Goal: Check status: Check status

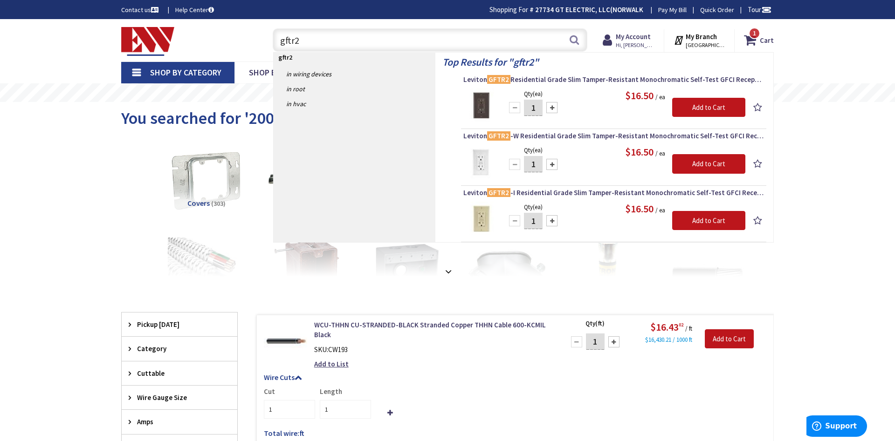
drag, startPoint x: 307, startPoint y: 44, endPoint x: 266, endPoint y: 48, distance: 41.2
click at [273, 47] on input "gftr2" at bounding box center [430, 39] width 314 height 23
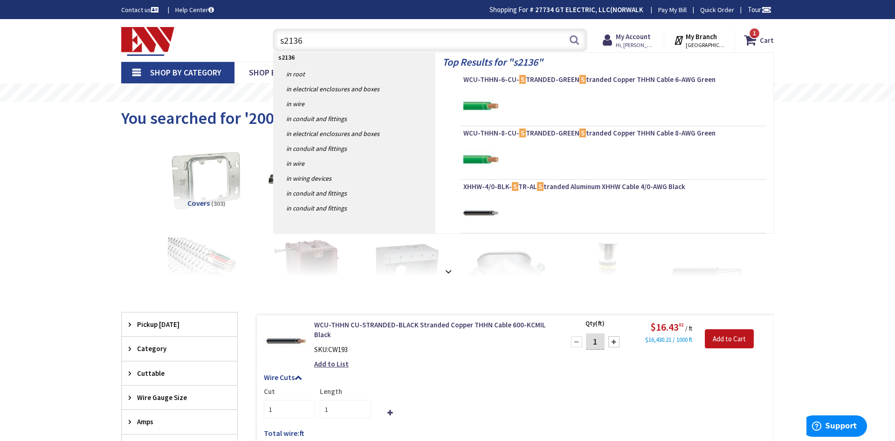
type input "s21366"
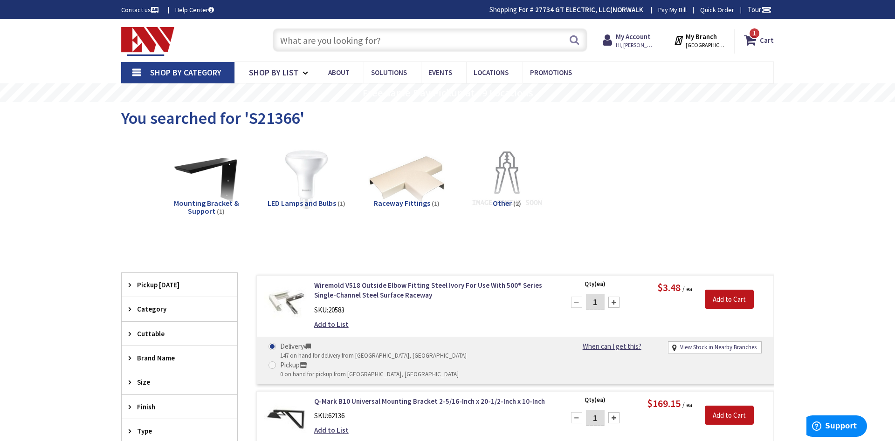
click at [330, 40] on input "text" at bounding box center [430, 39] width 314 height 23
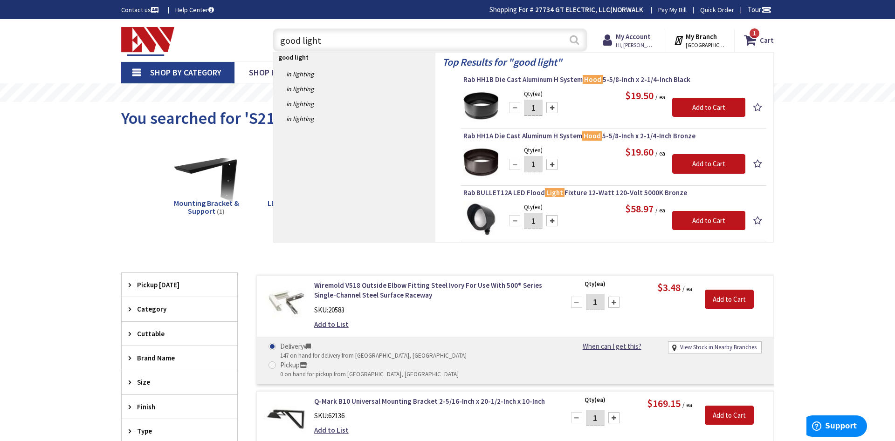
type input "good light"
click at [574, 43] on button "Search" at bounding box center [574, 39] width 12 height 21
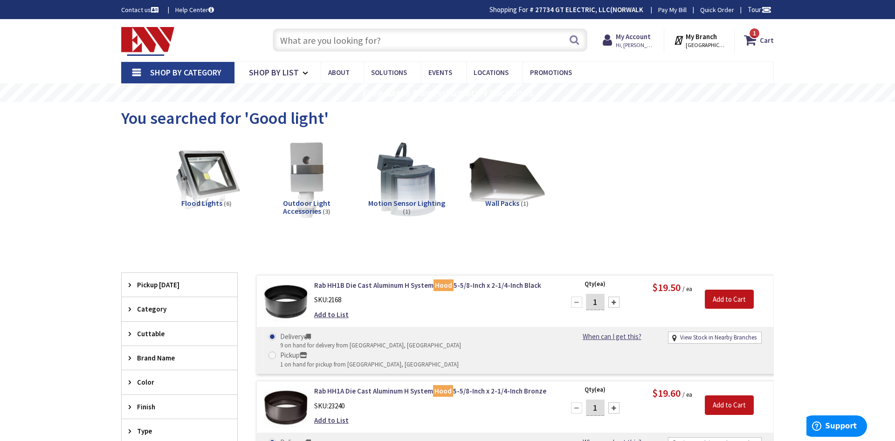
click at [316, 45] on input "text" at bounding box center [430, 39] width 314 height 23
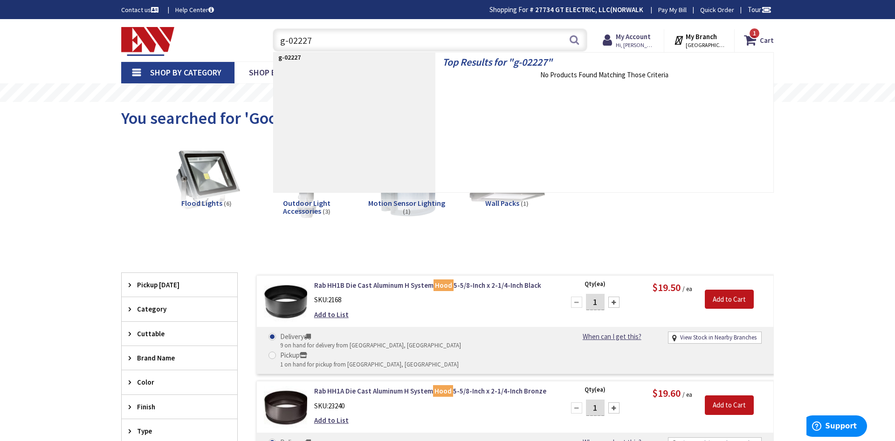
drag, startPoint x: 314, startPoint y: 38, endPoint x: 259, endPoint y: 38, distance: 54.5
click at [273, 34] on input "g-02227" at bounding box center [430, 39] width 314 height 23
type input "g-02227"
click at [574, 41] on button "Search" at bounding box center [574, 39] width 12 height 21
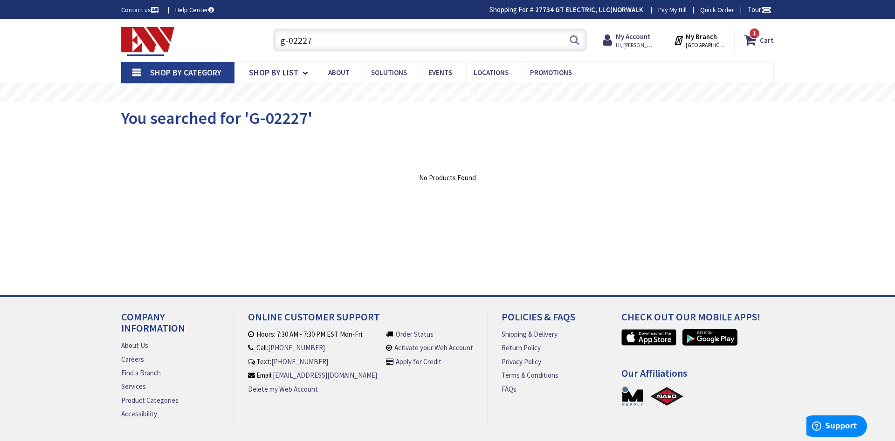
drag, startPoint x: 286, startPoint y: 45, endPoint x: 273, endPoint y: 52, distance: 14.0
click at [275, 50] on input "g-02227" at bounding box center [430, 39] width 314 height 23
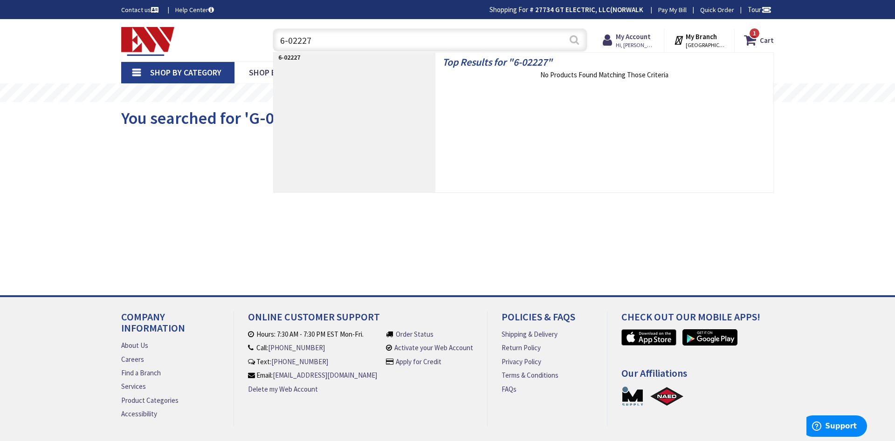
type input "6-02227"
click at [571, 42] on button "Search" at bounding box center [574, 39] width 12 height 21
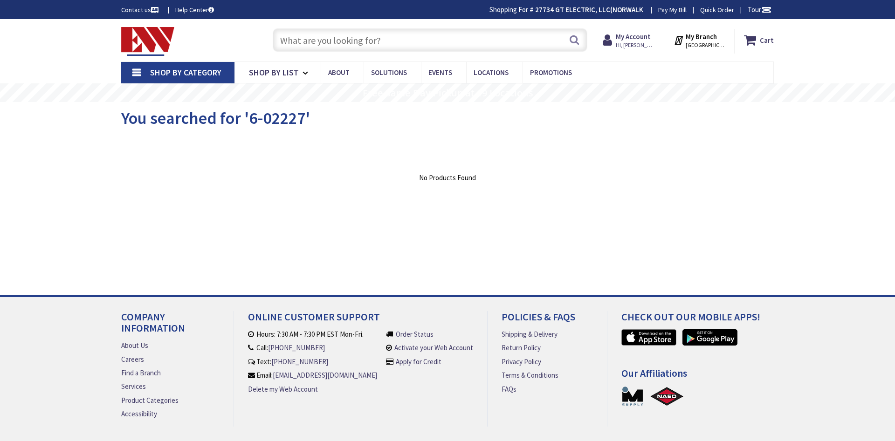
click at [306, 41] on input "text" at bounding box center [430, 39] width 314 height 23
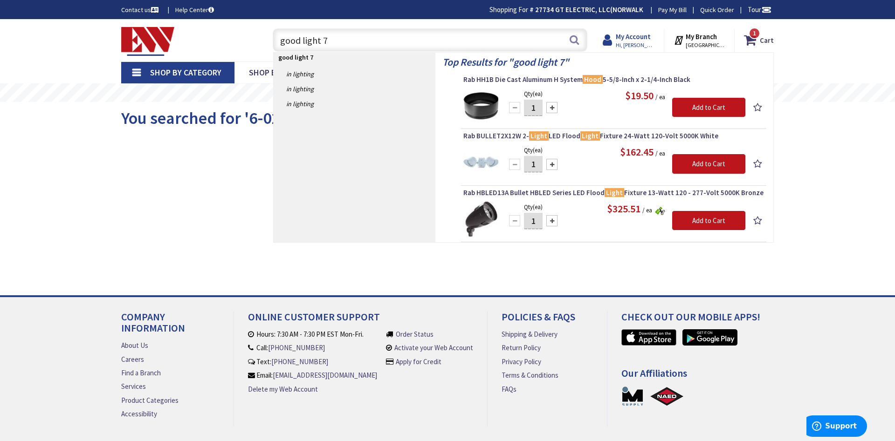
type input "good light 7"
click at [645, 38] on strong "My Account" at bounding box center [632, 36] width 35 height 9
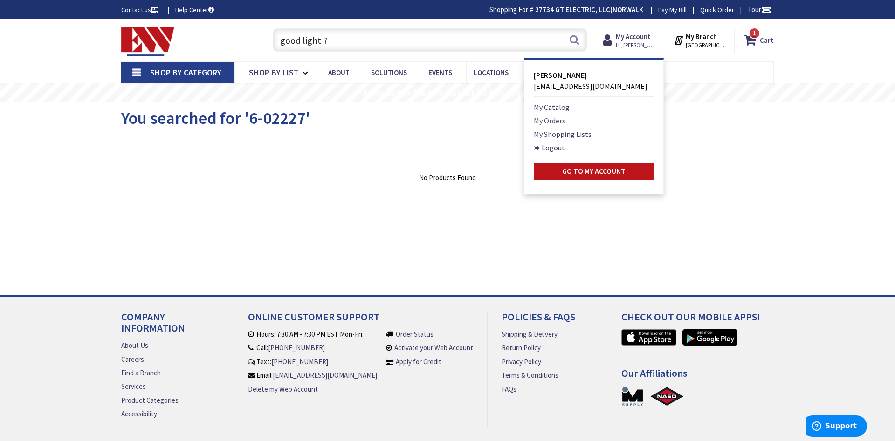
click at [564, 120] on link "My Orders" at bounding box center [549, 120] width 32 height 11
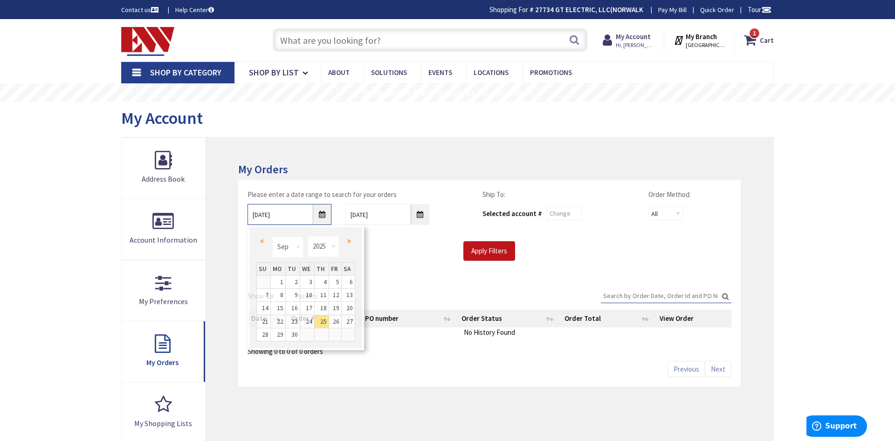
click at [321, 214] on input "[DATE]" at bounding box center [289, 214] width 84 height 21
click at [262, 240] on span "Prev" at bounding box center [262, 241] width 4 height 5
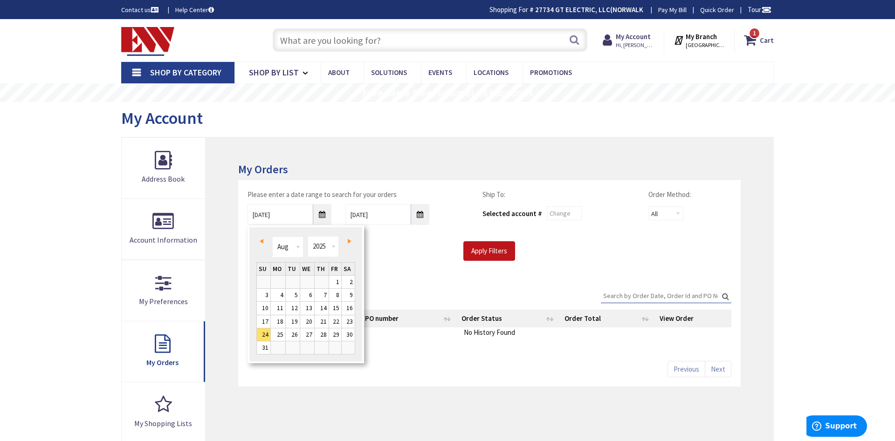
click at [262, 240] on span "Prev" at bounding box center [262, 241] width 4 height 5
click at [293, 280] on link "1" at bounding box center [293, 282] width 14 height 13
type input "[DATE]"
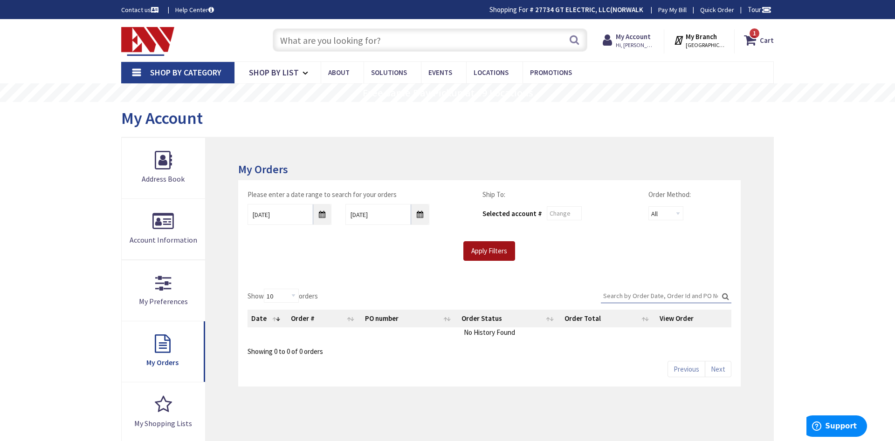
click at [478, 251] on input "Apply Filters" at bounding box center [489, 251] width 52 height 20
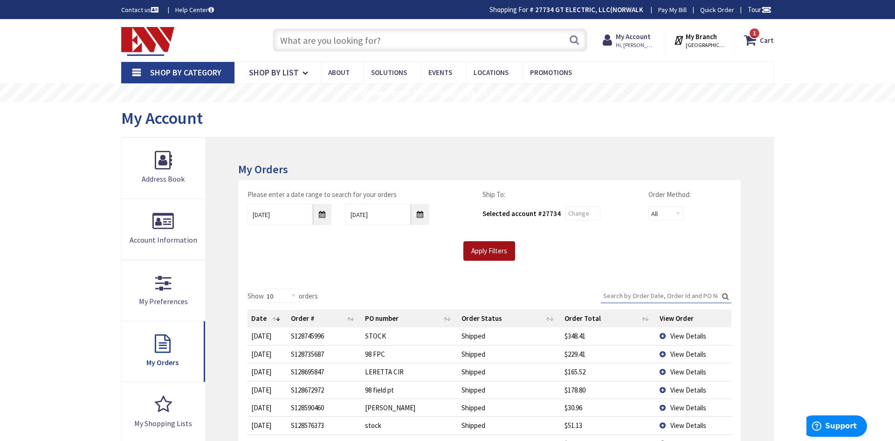
click at [482, 246] on input "Apply Filters" at bounding box center [489, 251] width 52 height 20
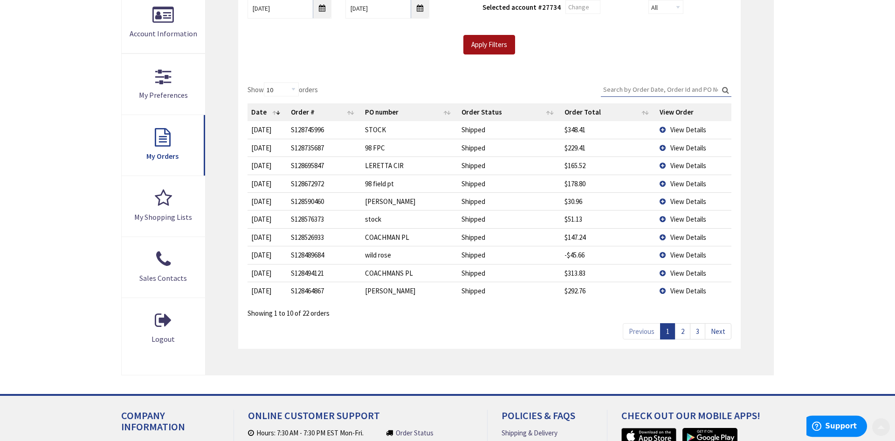
scroll to position [238, 0]
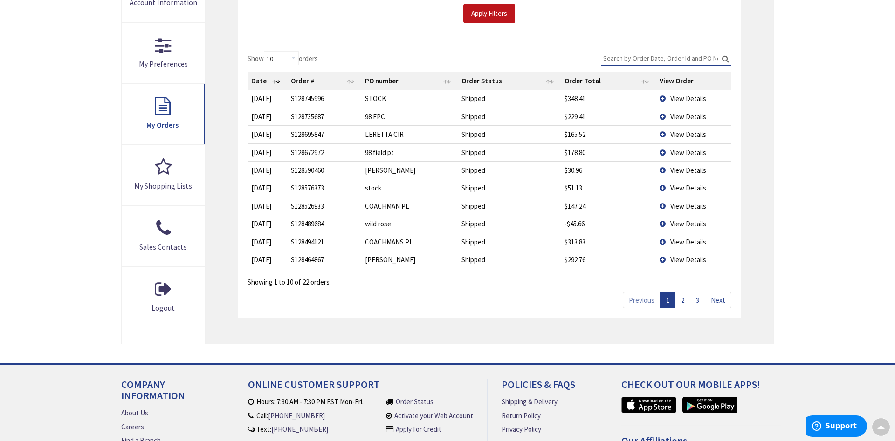
click at [685, 301] on link "2" at bounding box center [682, 300] width 15 height 16
click at [699, 303] on link "3" at bounding box center [697, 300] width 15 height 16
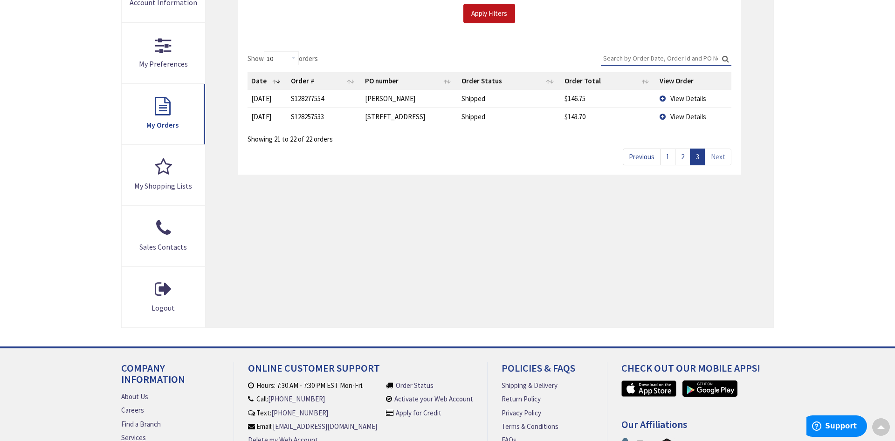
click at [679, 159] on link "2" at bounding box center [682, 157] width 15 height 16
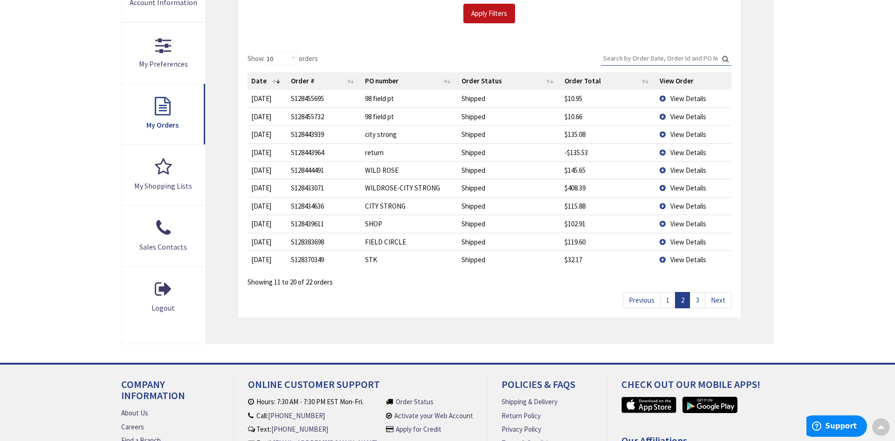
click at [669, 299] on link "1" at bounding box center [667, 300] width 15 height 16
click at [662, 190] on td "View Details" at bounding box center [693, 188] width 75 height 18
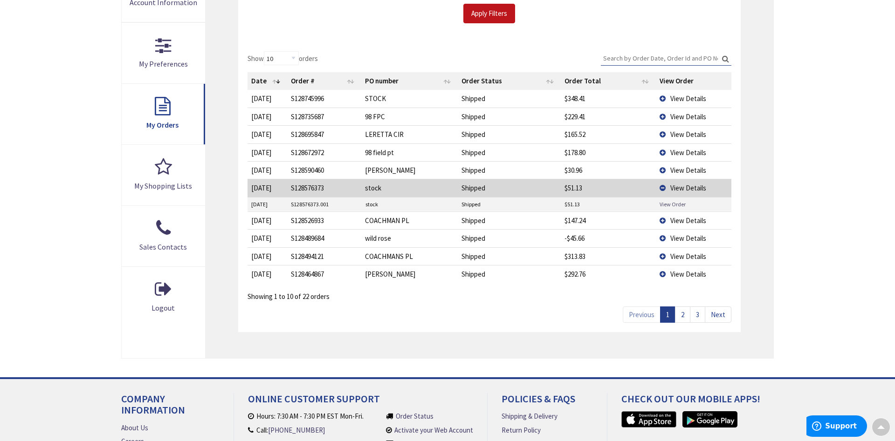
click at [670, 205] on link "View Order" at bounding box center [672, 204] width 26 height 8
click at [663, 170] on td "View Details" at bounding box center [693, 170] width 75 height 18
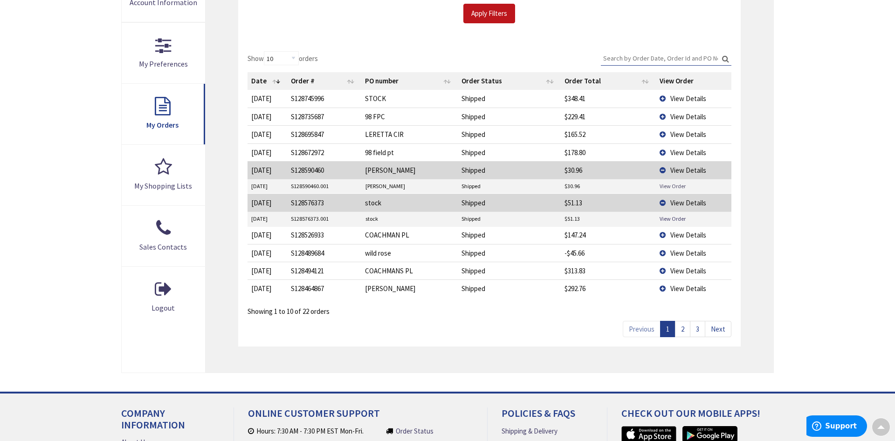
click at [681, 188] on link "View Order" at bounding box center [672, 186] width 26 height 8
click at [665, 236] on td "View Details" at bounding box center [693, 235] width 75 height 18
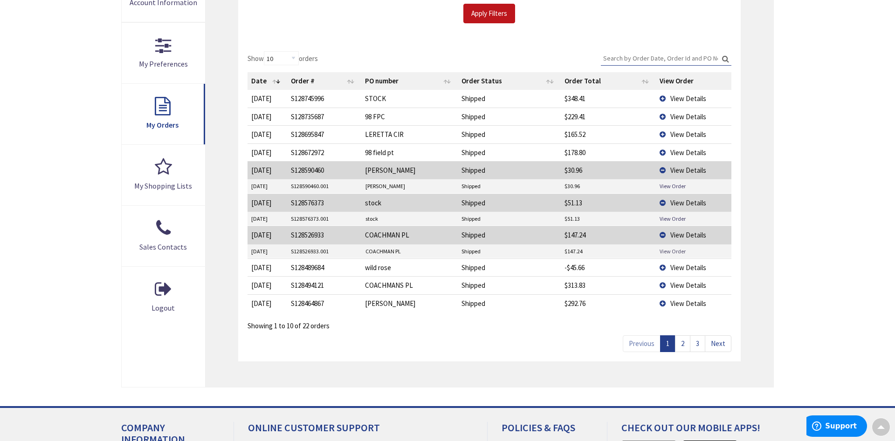
click at [661, 252] on link "View Order" at bounding box center [672, 251] width 26 height 8
click at [660, 269] on td "View Details" at bounding box center [693, 268] width 75 height 18
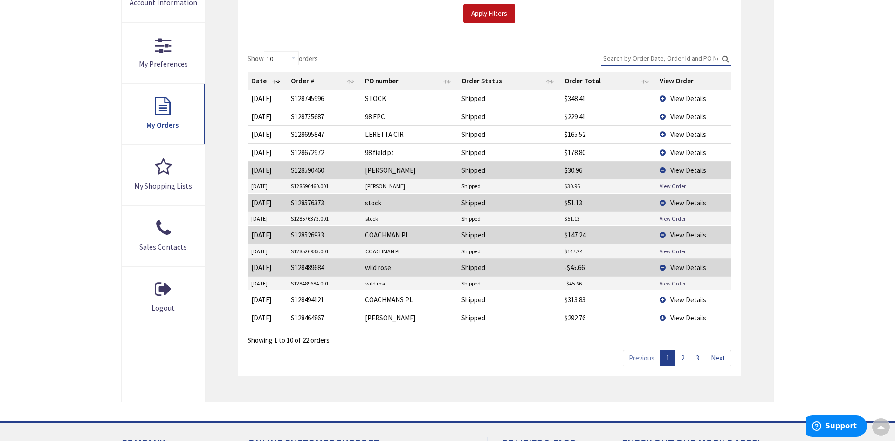
click at [667, 284] on link "View Order" at bounding box center [672, 284] width 26 height 8
click at [661, 301] on td "View Details" at bounding box center [693, 300] width 75 height 18
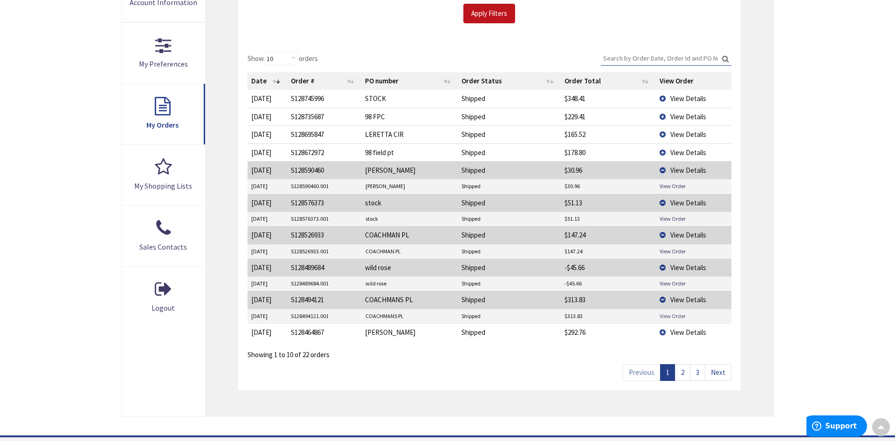
click at [664, 316] on link "View Order" at bounding box center [672, 316] width 26 height 8
click at [663, 335] on td "View Details" at bounding box center [693, 332] width 75 height 18
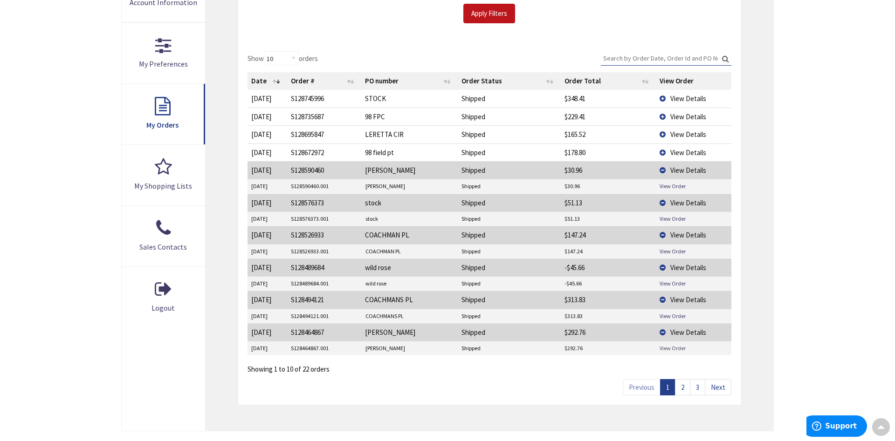
click at [671, 348] on link "View Order" at bounding box center [672, 348] width 26 height 8
click at [662, 151] on td "View Details" at bounding box center [693, 152] width 75 height 18
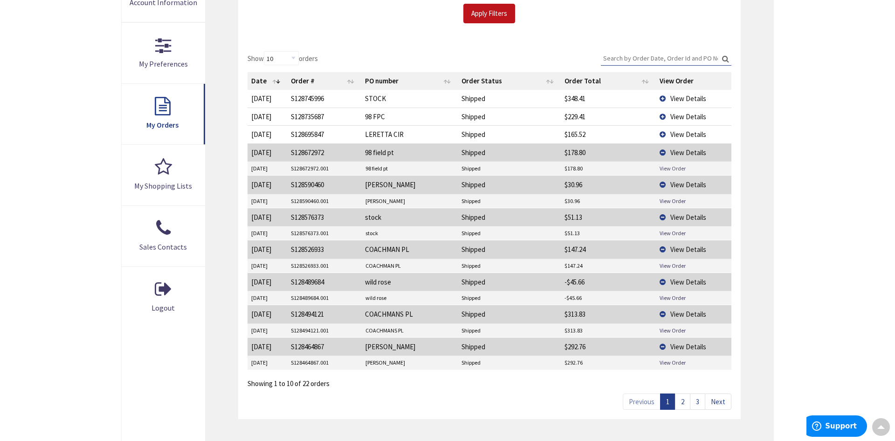
click at [670, 168] on link "View Order" at bounding box center [672, 168] width 26 height 8
click at [685, 401] on link "2" at bounding box center [682, 402] width 15 height 16
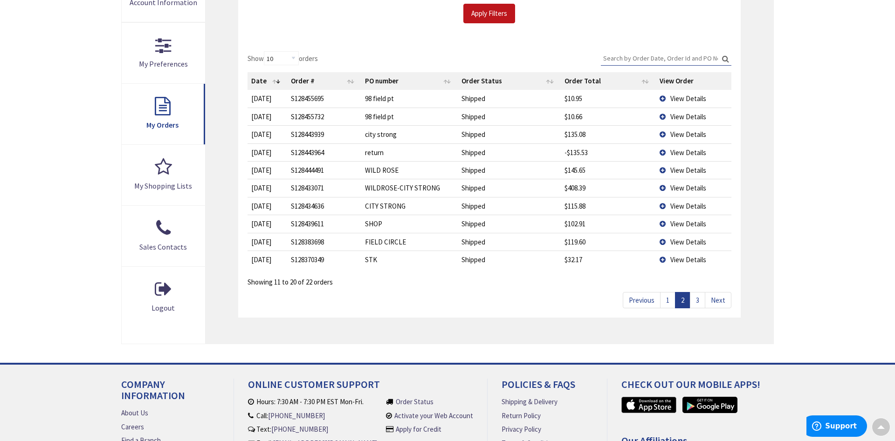
click at [661, 260] on td "View Details" at bounding box center [693, 260] width 75 height 18
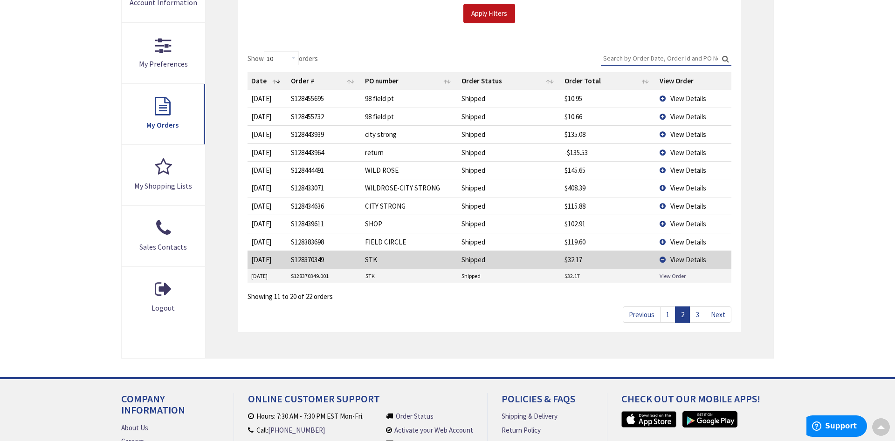
click at [676, 273] on link "View Order" at bounding box center [672, 276] width 26 height 8
click at [662, 99] on td "View Details" at bounding box center [693, 98] width 75 height 17
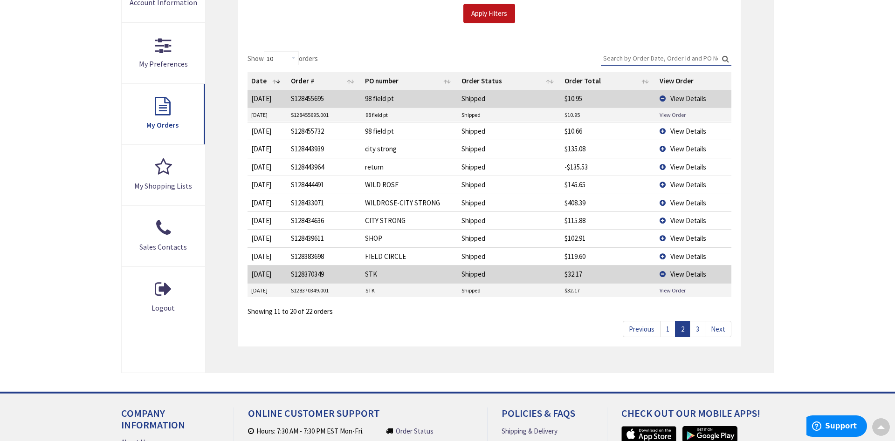
click at [666, 112] on link "View Order" at bounding box center [672, 115] width 26 height 8
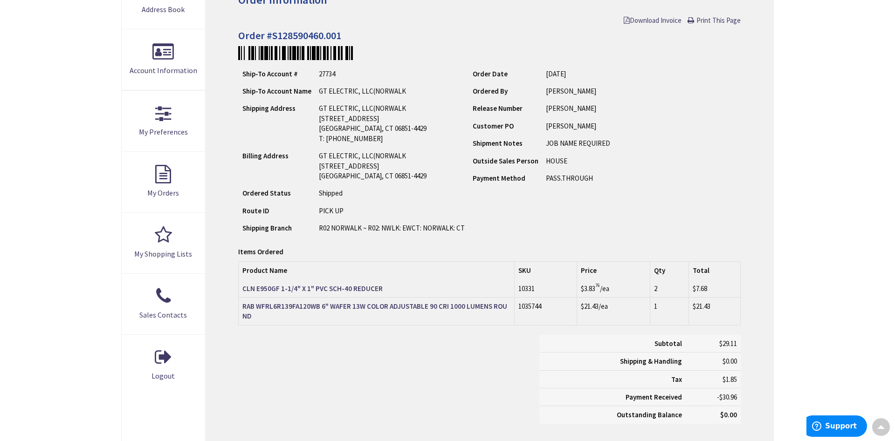
scroll to position [190, 0]
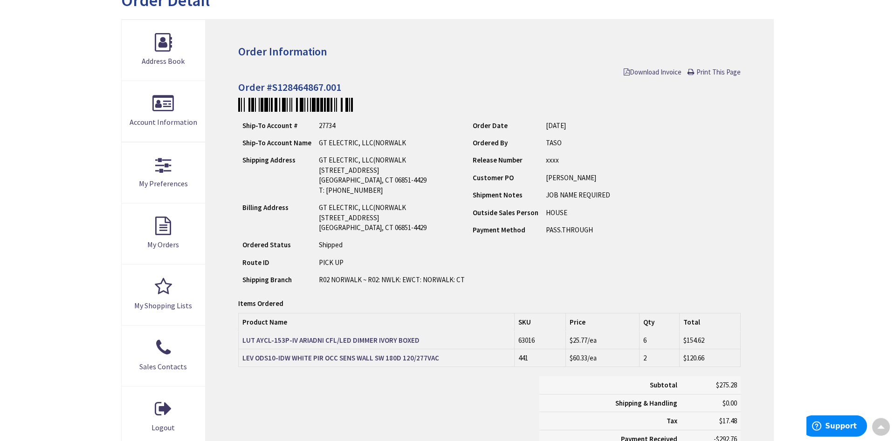
scroll to position [95, 0]
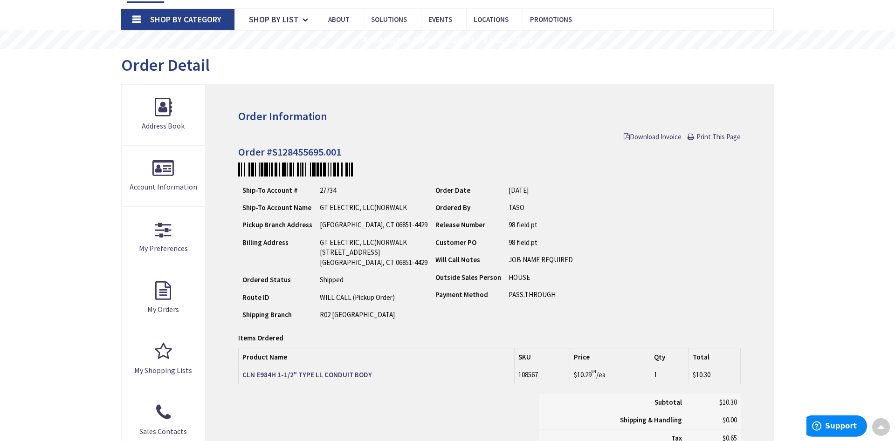
scroll to position [47, 0]
